Goal: Information Seeking & Learning: Learn about a topic

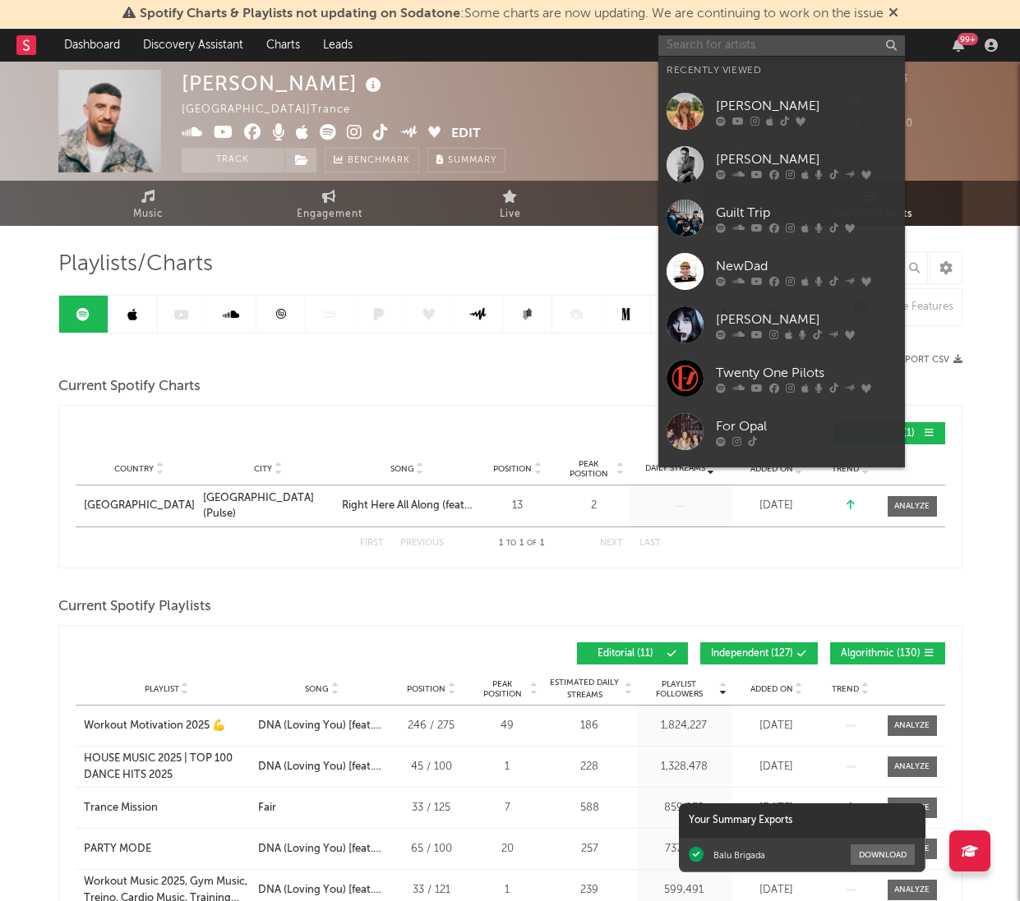
click at [806, 40] on input "text" at bounding box center [781, 45] width 246 height 21
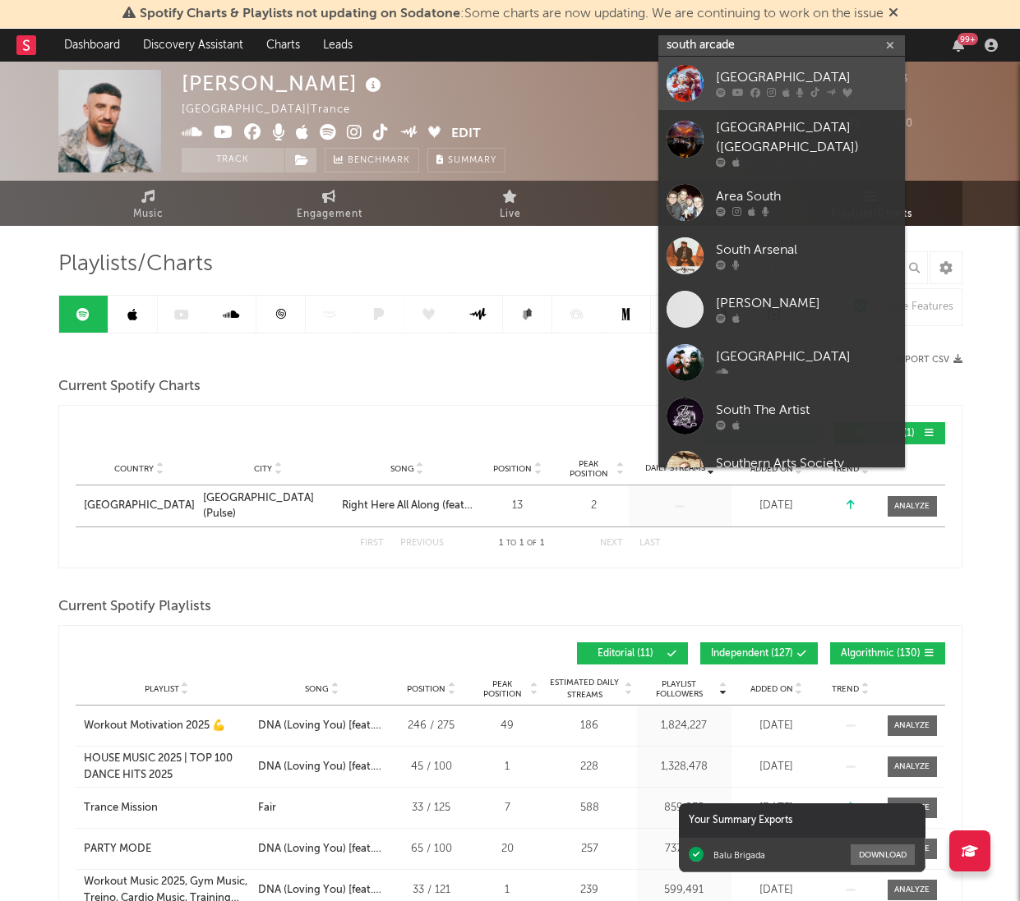
type input "south arcade"
click at [817, 83] on div "[GEOGRAPHIC_DATA]" at bounding box center [806, 78] width 181 height 20
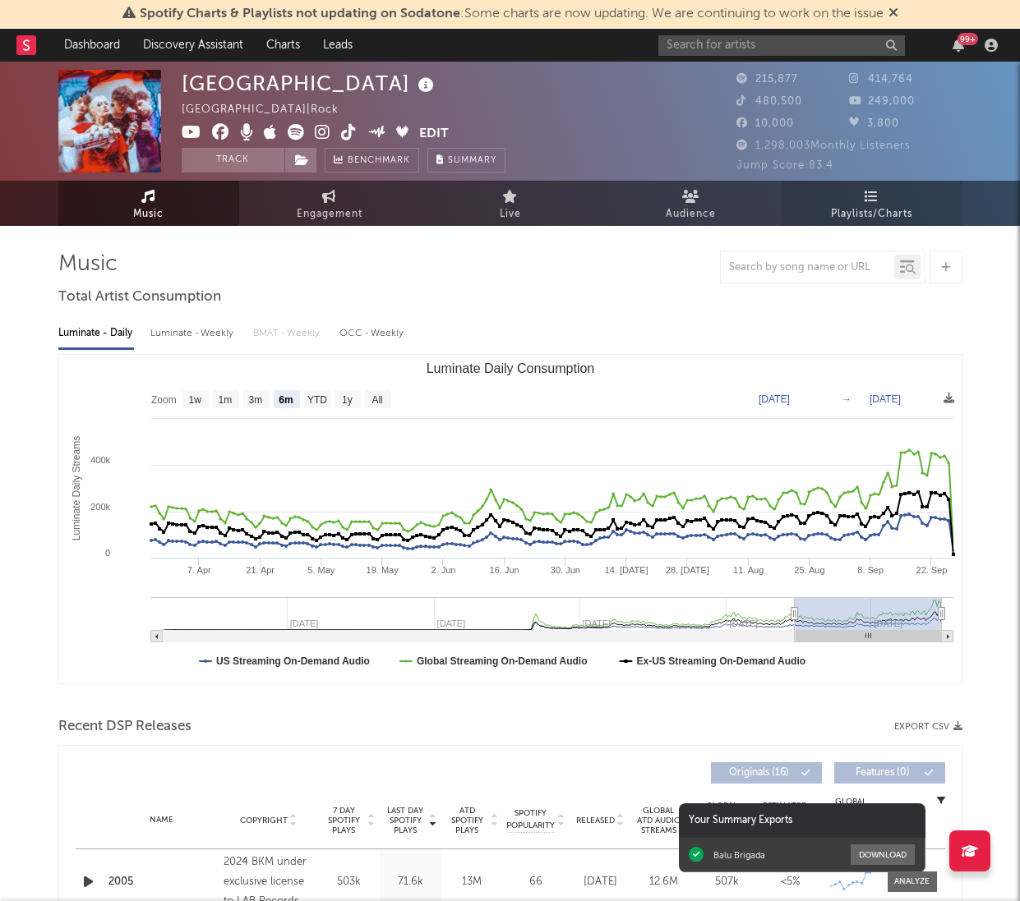
select select "6m"
click at [851, 191] on link "Playlists/Charts" at bounding box center [871, 203] width 181 height 45
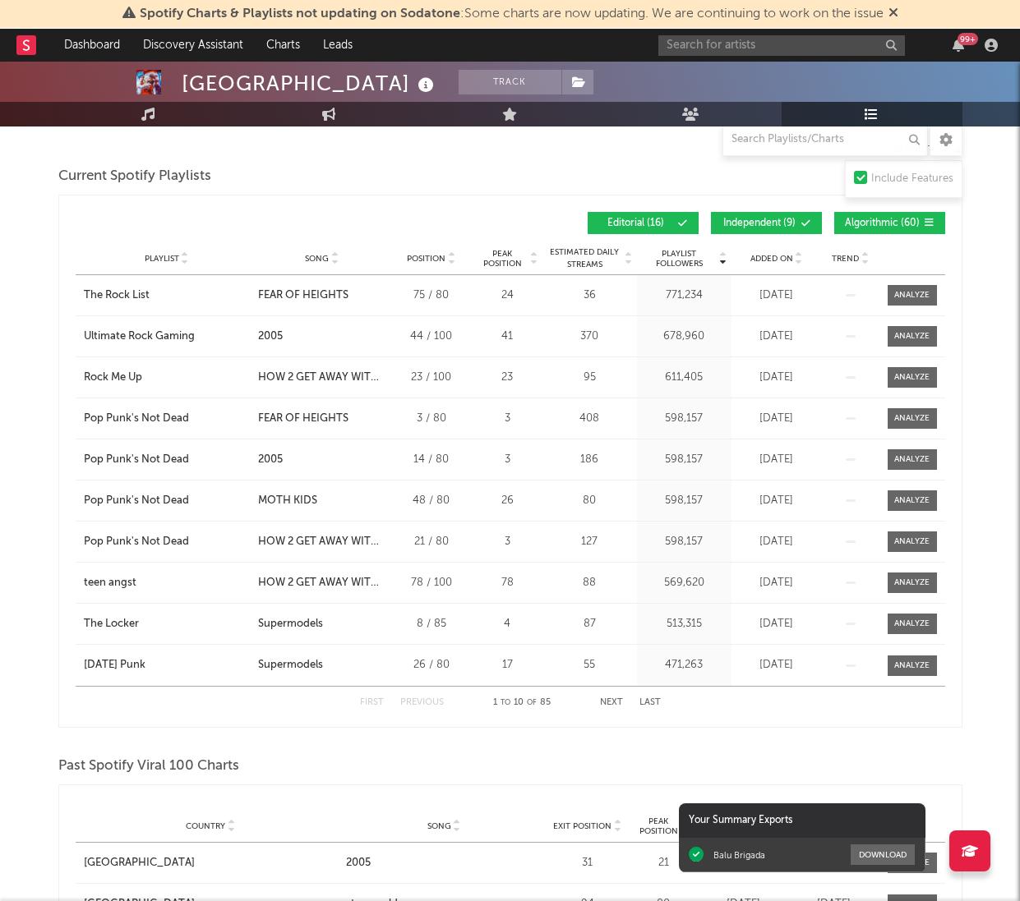
scroll to position [200, 0]
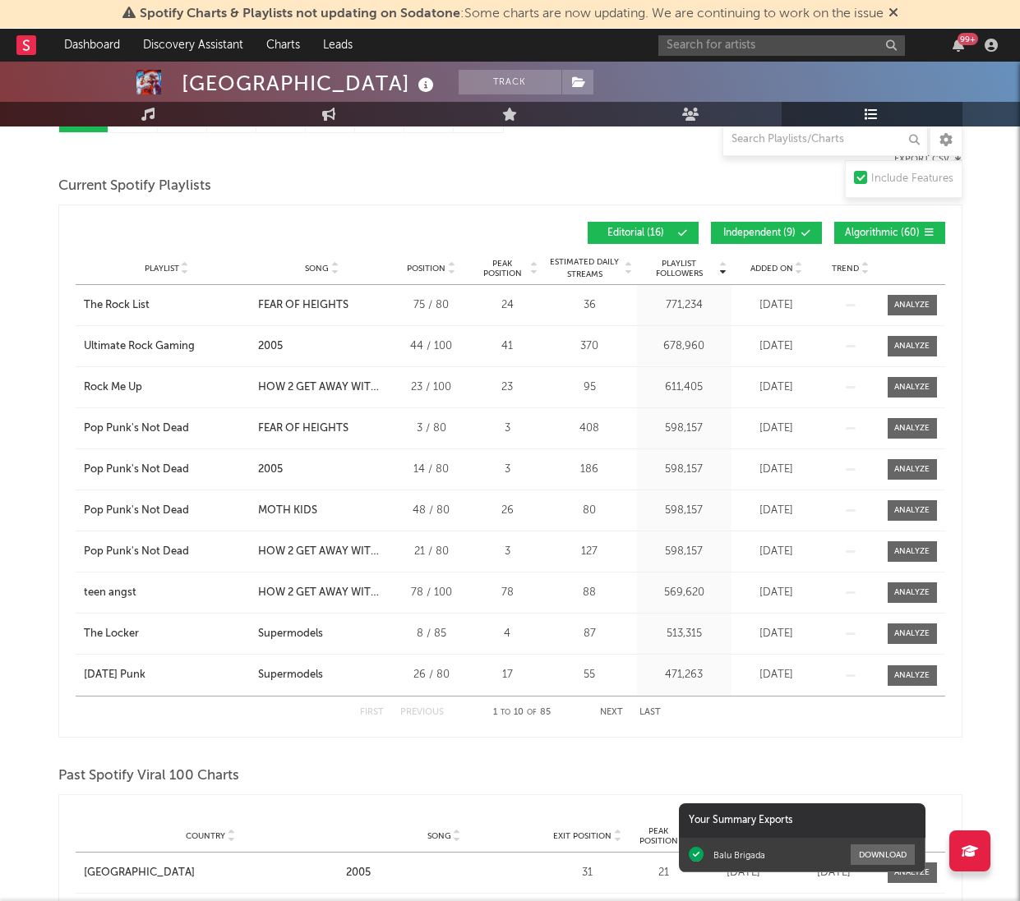
click at [774, 262] on div "Added On" at bounding box center [776, 268] width 82 height 12
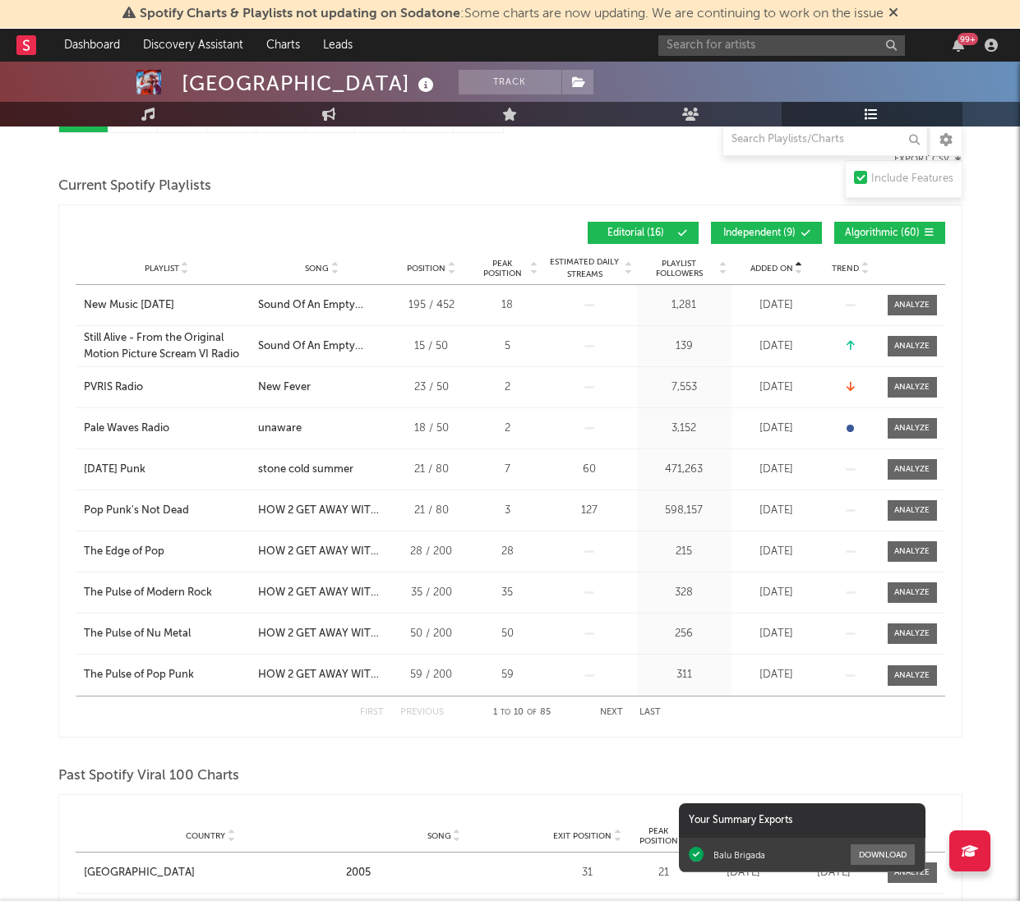
click at [773, 273] on div "Added On" at bounding box center [776, 268] width 82 height 12
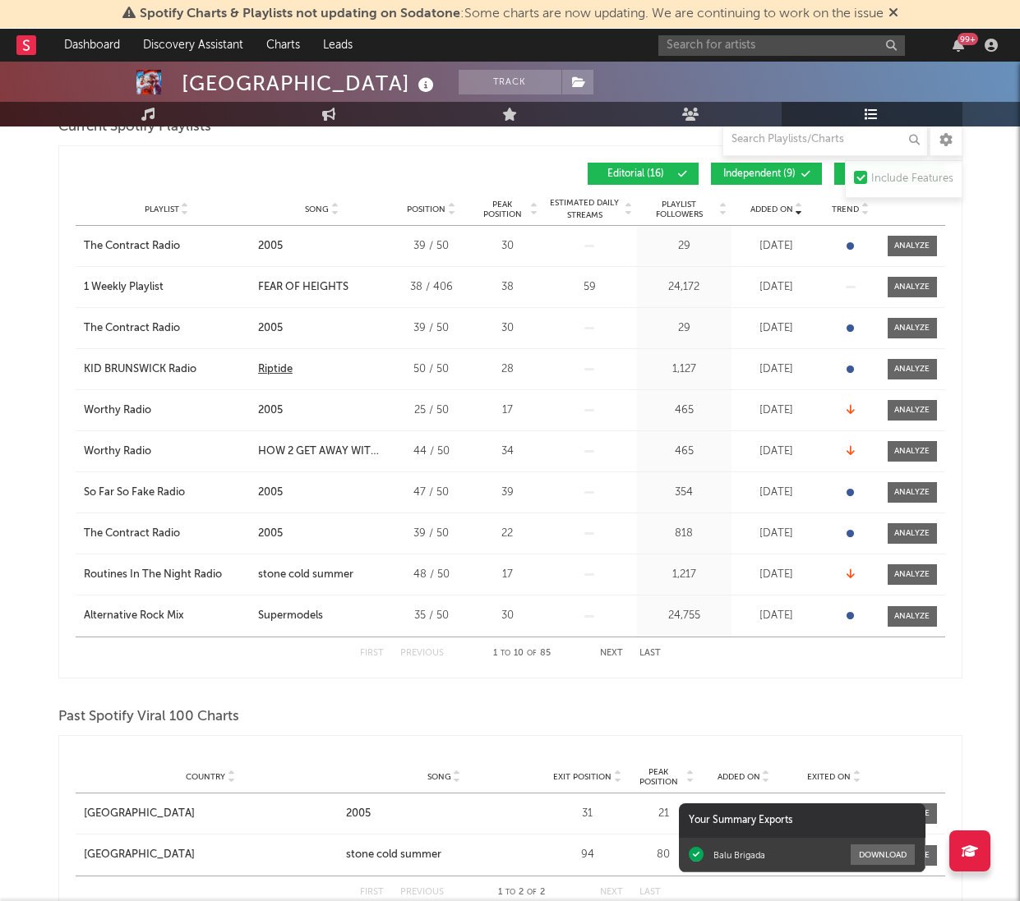
scroll to position [257, 0]
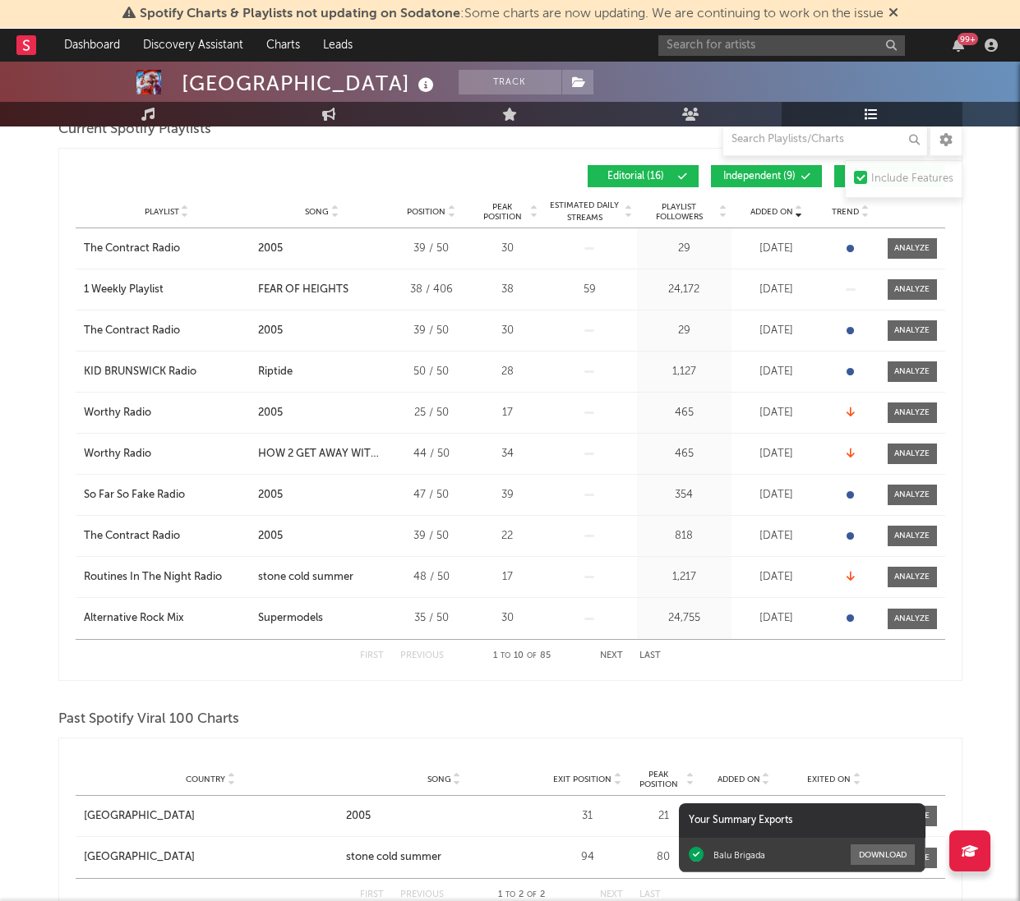
click at [781, 205] on div "Added On" at bounding box center [776, 211] width 82 height 12
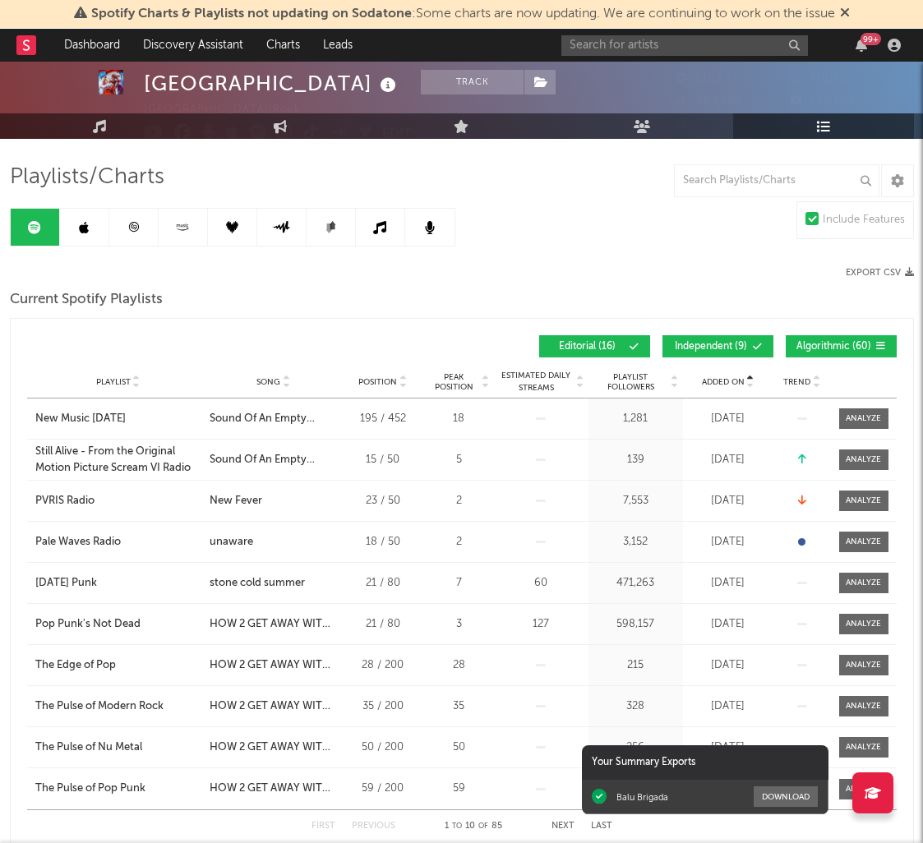
scroll to position [133, 0]
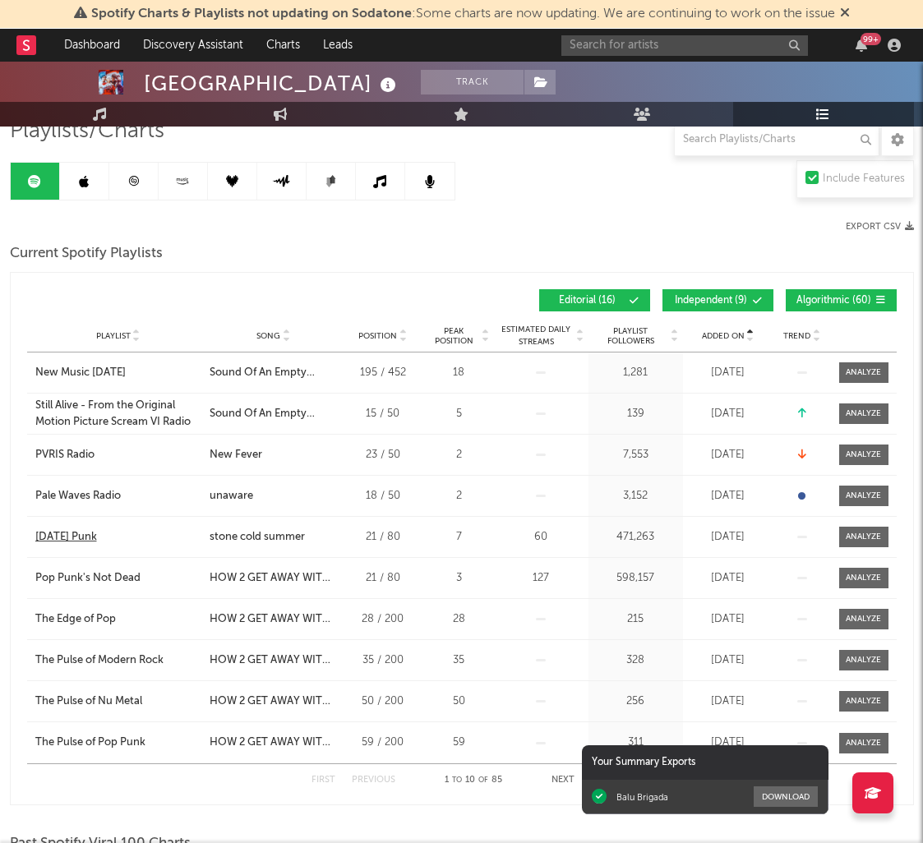
click at [73, 536] on div "[DATE] Punk" at bounding box center [66, 537] width 62 height 16
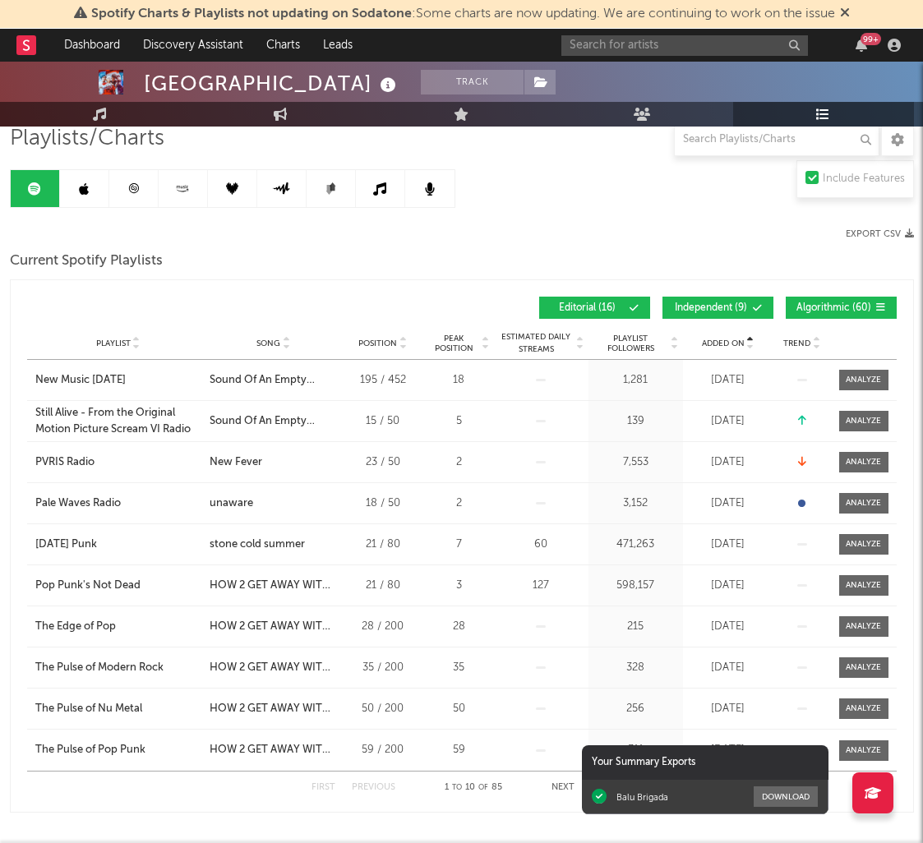
click at [739, 308] on span "Independent ( 9 )" at bounding box center [711, 308] width 76 height 10
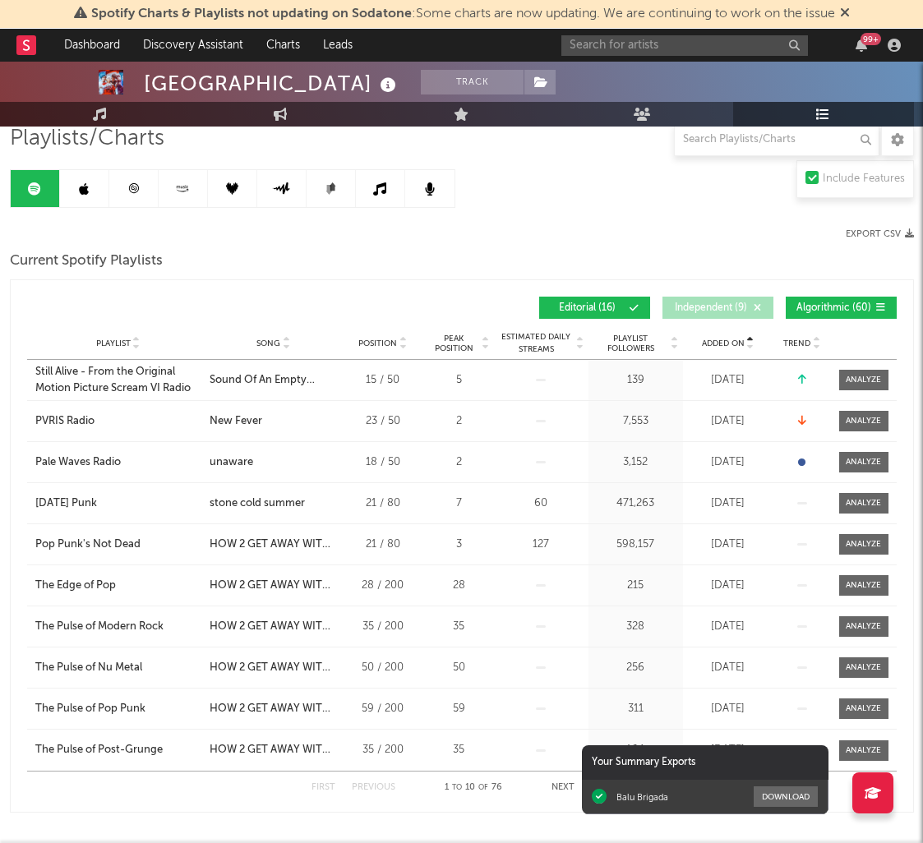
click at [821, 304] on span "Algorithmic ( 60 )" at bounding box center [834, 308] width 76 height 10
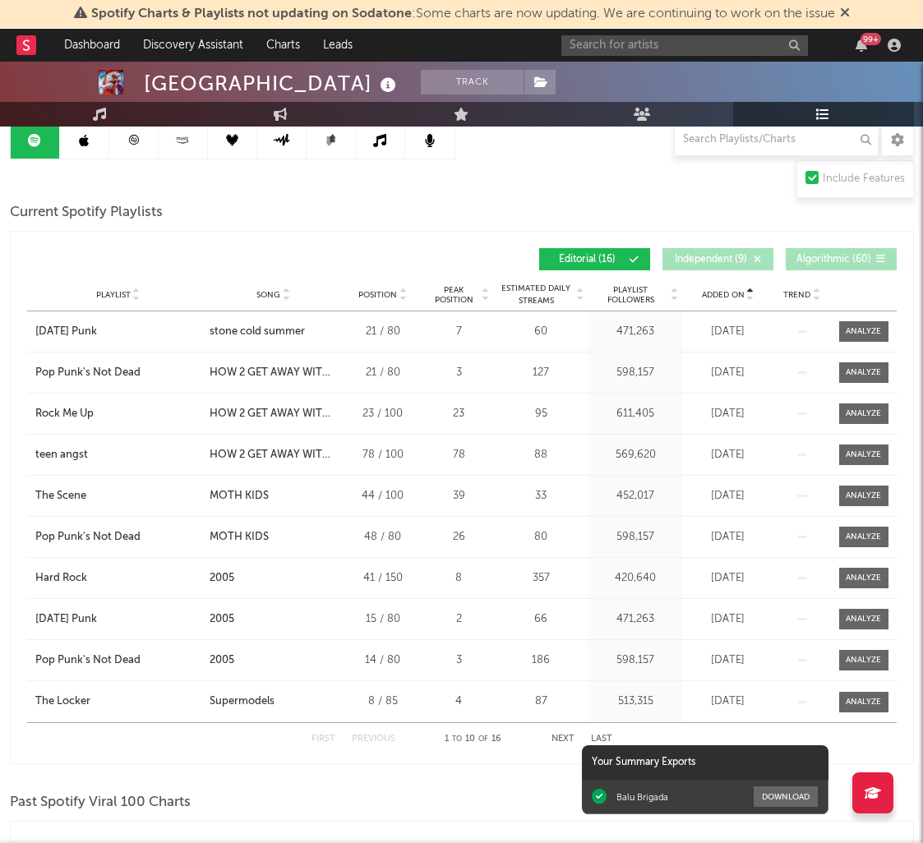
scroll to position [204, 0]
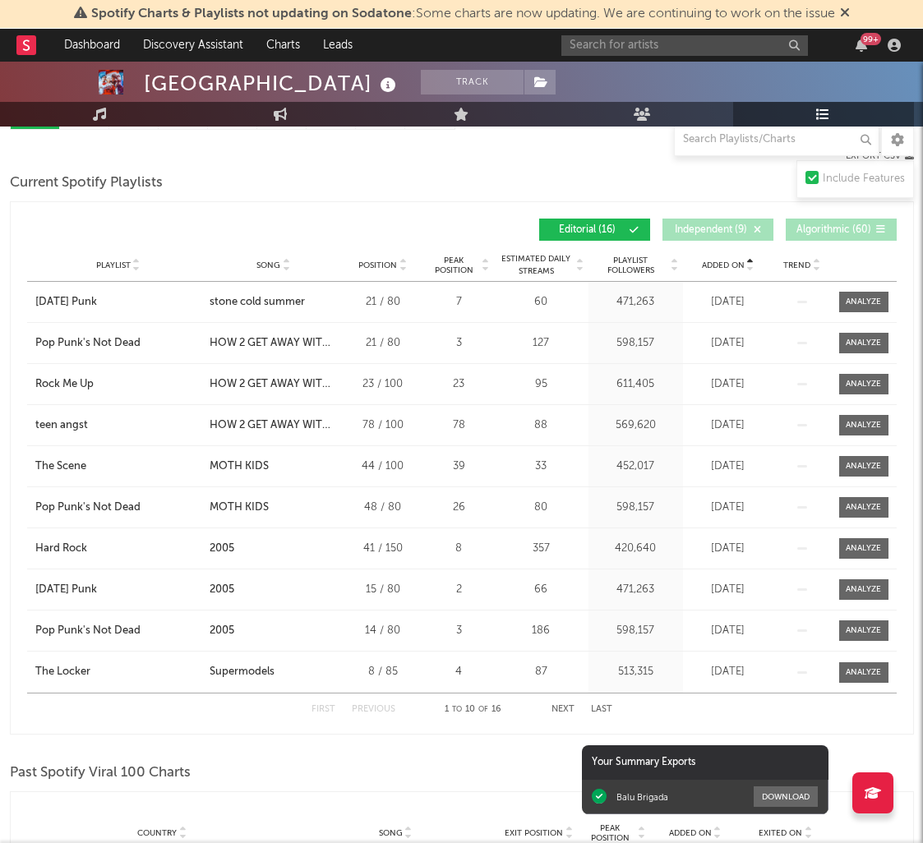
click at [581, 707] on div "First Previous 1 to 10 of 16 Next Last" at bounding box center [461, 709] width 301 height 32
click at [566, 707] on button "Next" at bounding box center [562, 709] width 23 height 9
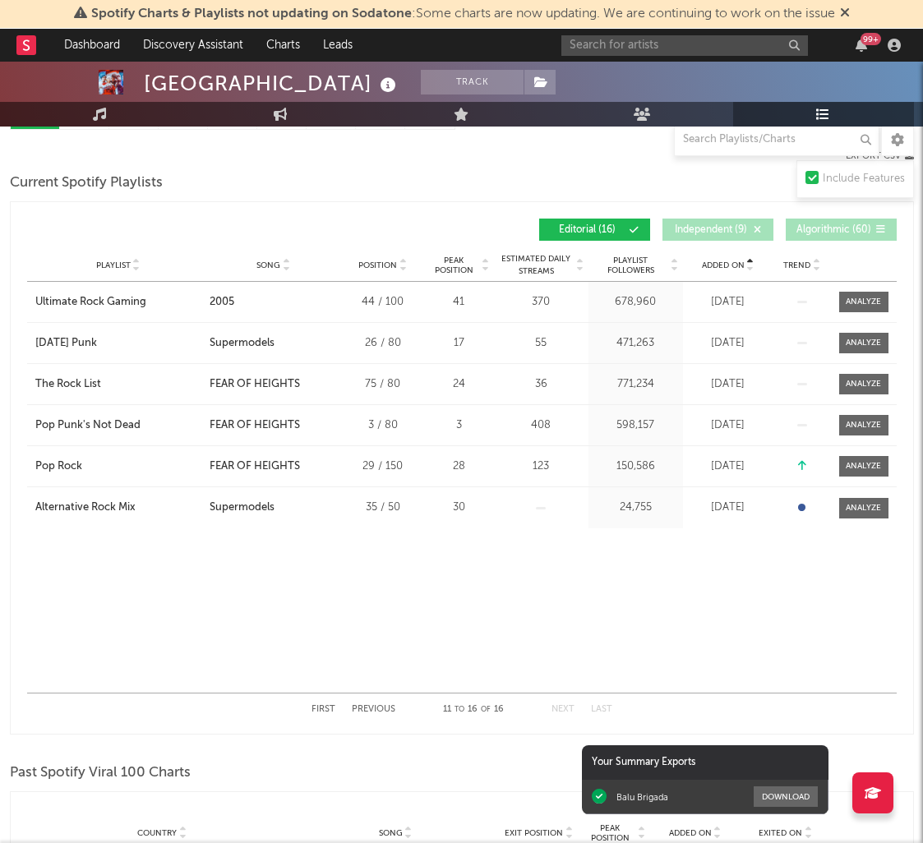
click at [388, 712] on button "Previous" at bounding box center [374, 709] width 44 height 9
